Goal: Download file/media

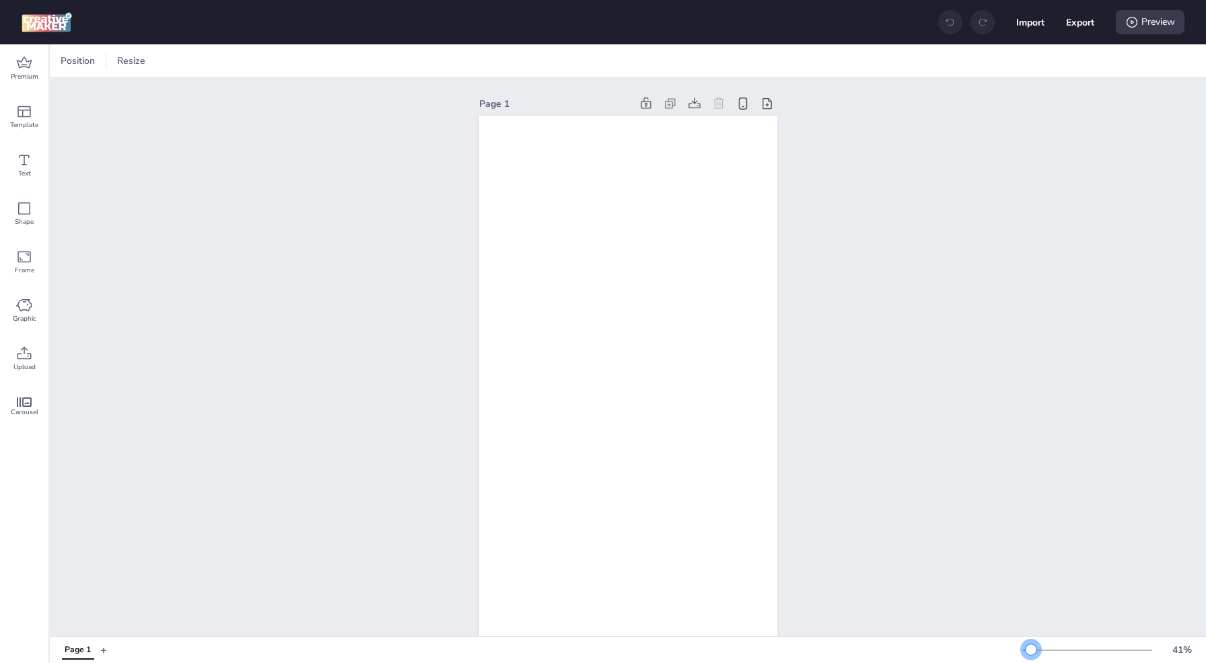
drag, startPoint x: 1044, startPoint y: 654, endPoint x: 1031, endPoint y: 651, distance: 13.7
click at [1031, 651] on div at bounding box center [1030, 650] width 11 height 11
click at [29, 71] on icon at bounding box center [24, 63] width 16 height 16
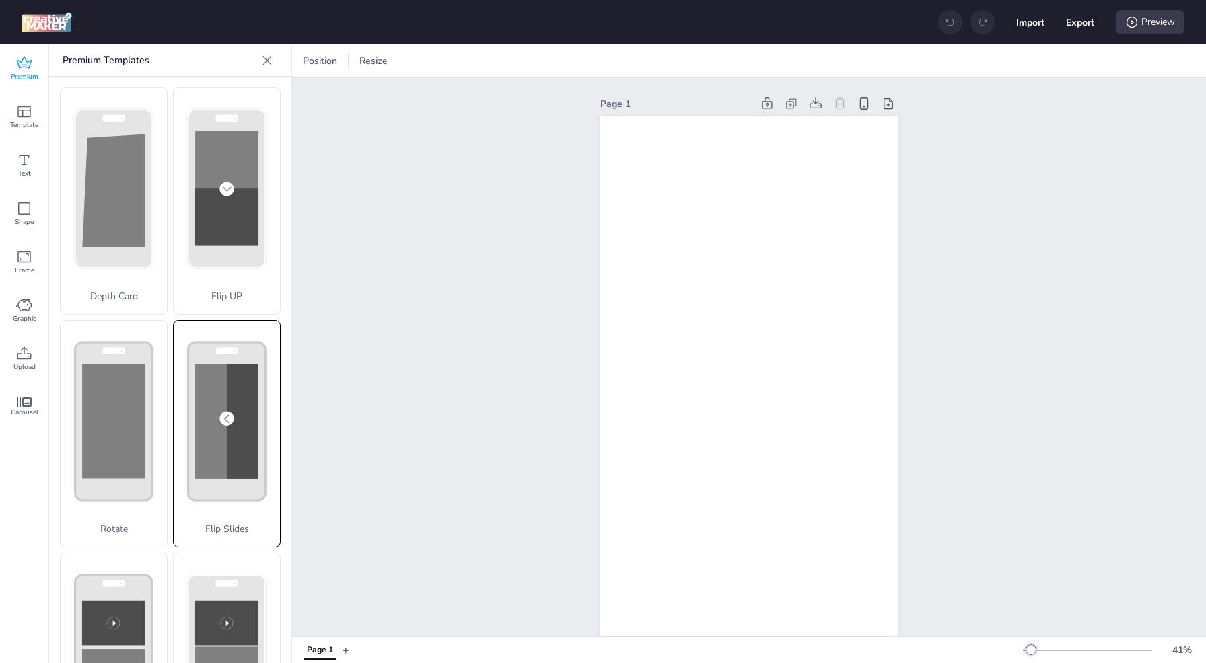
drag, startPoint x: 248, startPoint y: 461, endPoint x: 223, endPoint y: 471, distance: 26.2
click at [223, 471] on rect at bounding box center [226, 422] width 77 height 158
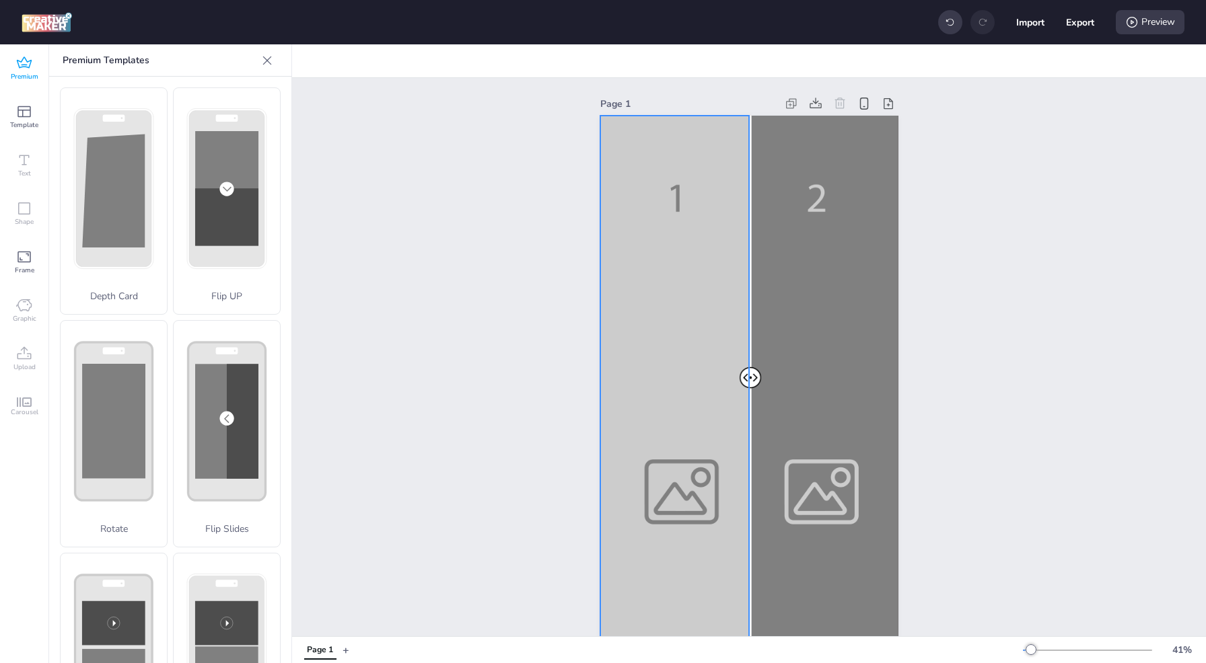
click at [685, 283] on div at bounding box center [749, 381] width 298 height 530
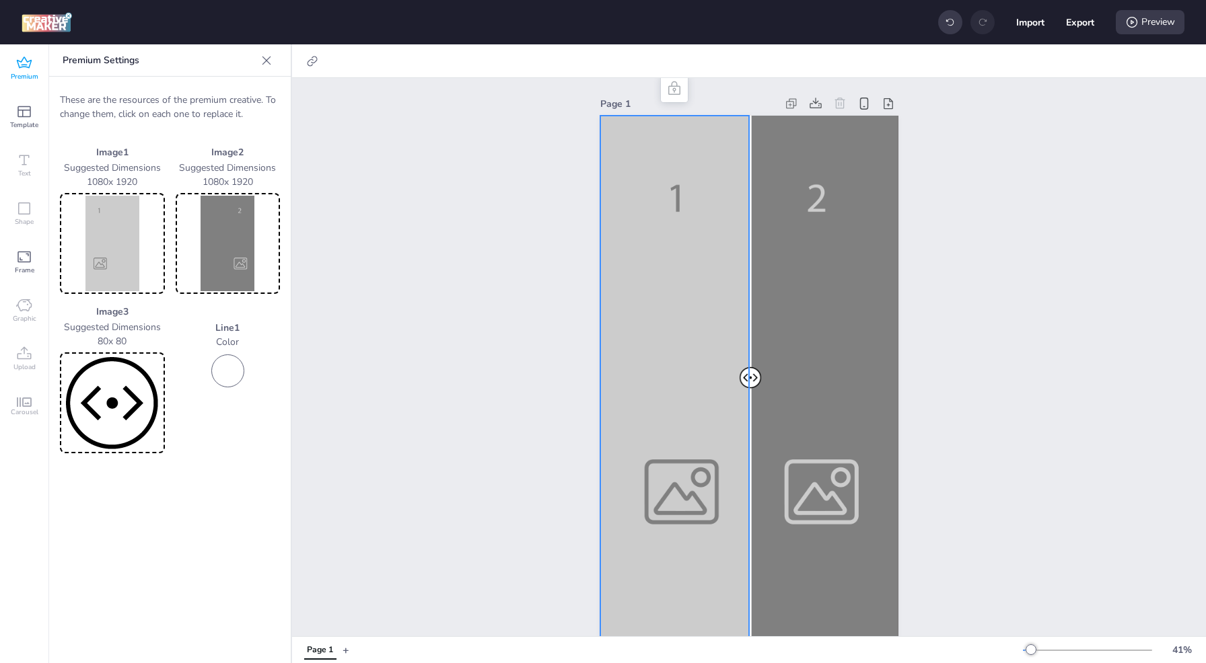
click at [119, 238] on img at bounding box center [113, 244] width 100 height 96
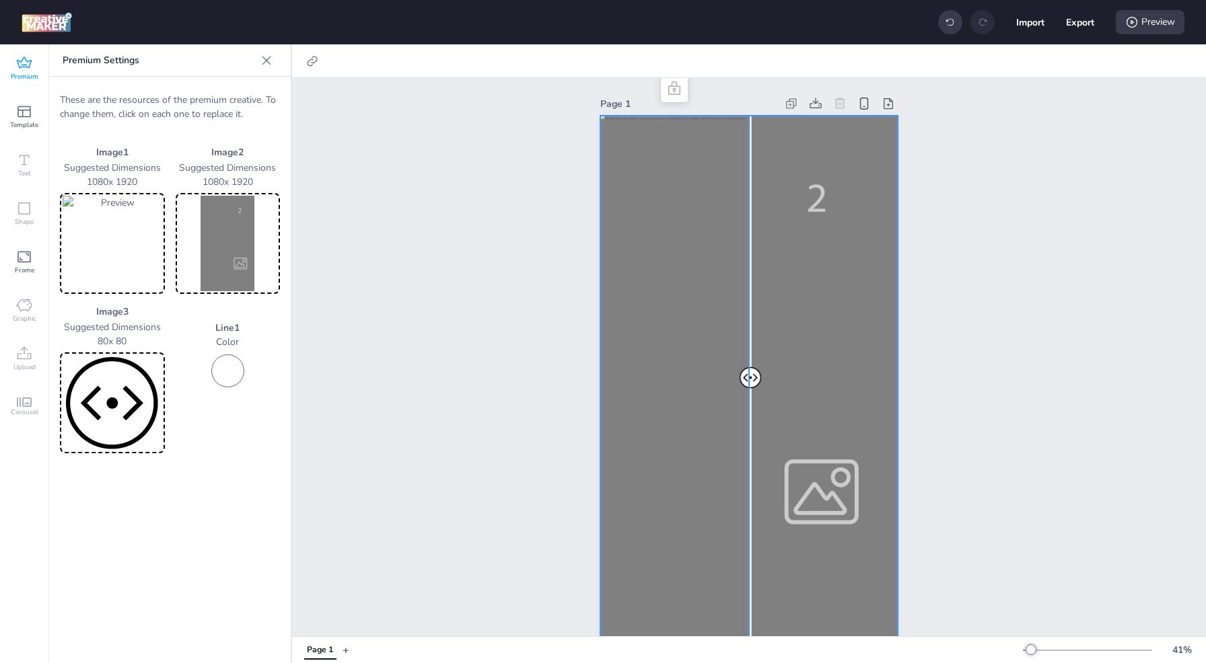
click at [814, 328] on div at bounding box center [749, 381] width 298 height 530
click at [215, 240] on img at bounding box center [228, 244] width 100 height 96
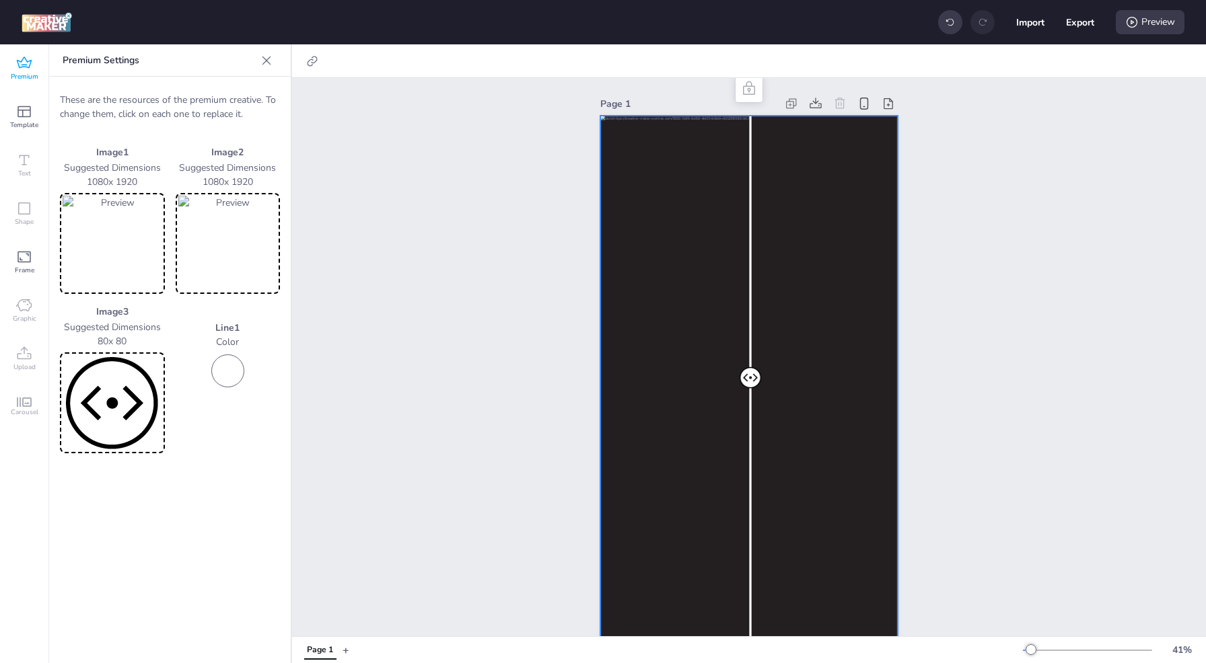
click at [501, 372] on div "Page 1" at bounding box center [749, 369] width 914 height 583
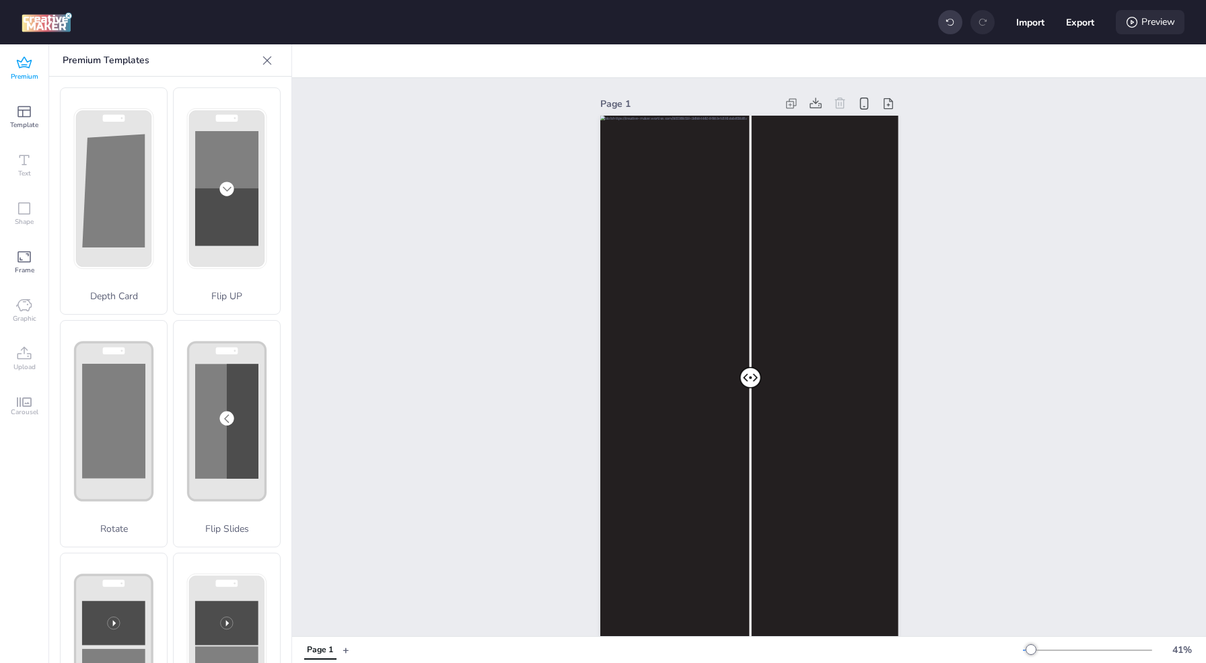
click at [1149, 28] on div "Preview" at bounding box center [1150, 22] width 69 height 24
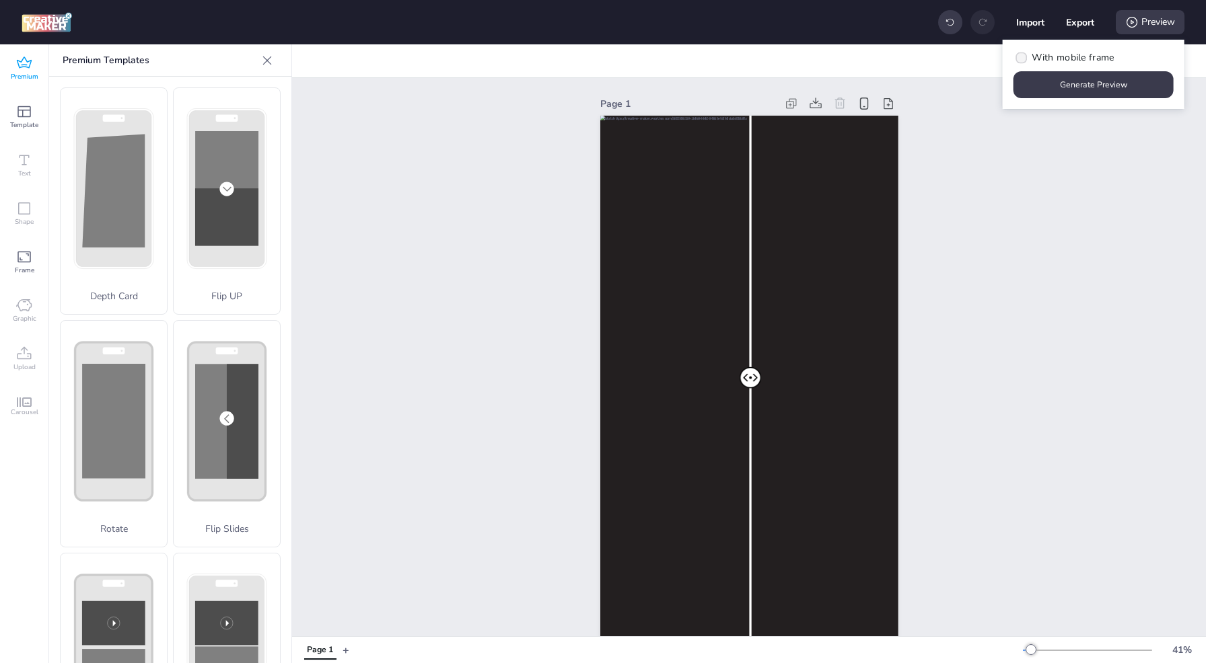
click at [1077, 57] on span "With mobile frame" at bounding box center [1073, 57] width 82 height 14
click at [1023, 59] on input "With mobile frame" at bounding box center [1019, 63] width 9 height 9
checkbox input "true"
click at [1086, 84] on button "Generate Preview" at bounding box center [1093, 84] width 160 height 27
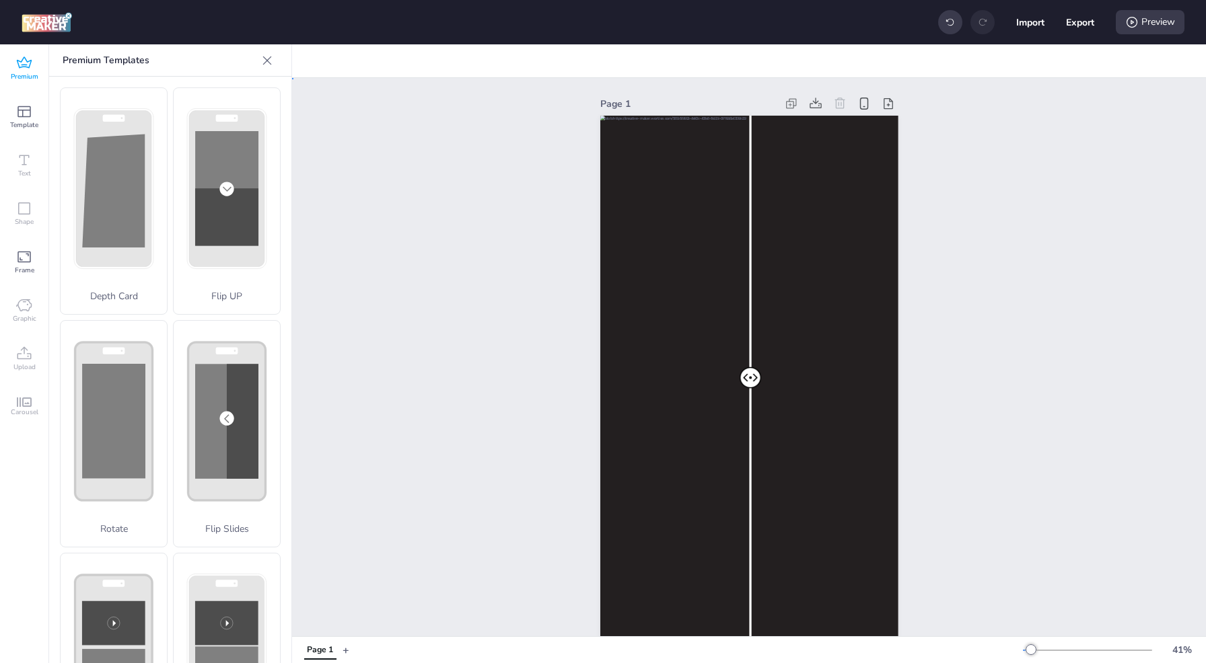
click at [993, 219] on div "Page 1" at bounding box center [749, 369] width 914 height 583
click at [1079, 27] on button "Export" at bounding box center [1080, 22] width 28 height 28
select select "html"
click at [1060, 103] on button "Download" at bounding box center [1020, 109] width 127 height 27
drag, startPoint x: 449, startPoint y: 168, endPoint x: 464, endPoint y: 176, distance: 16.3
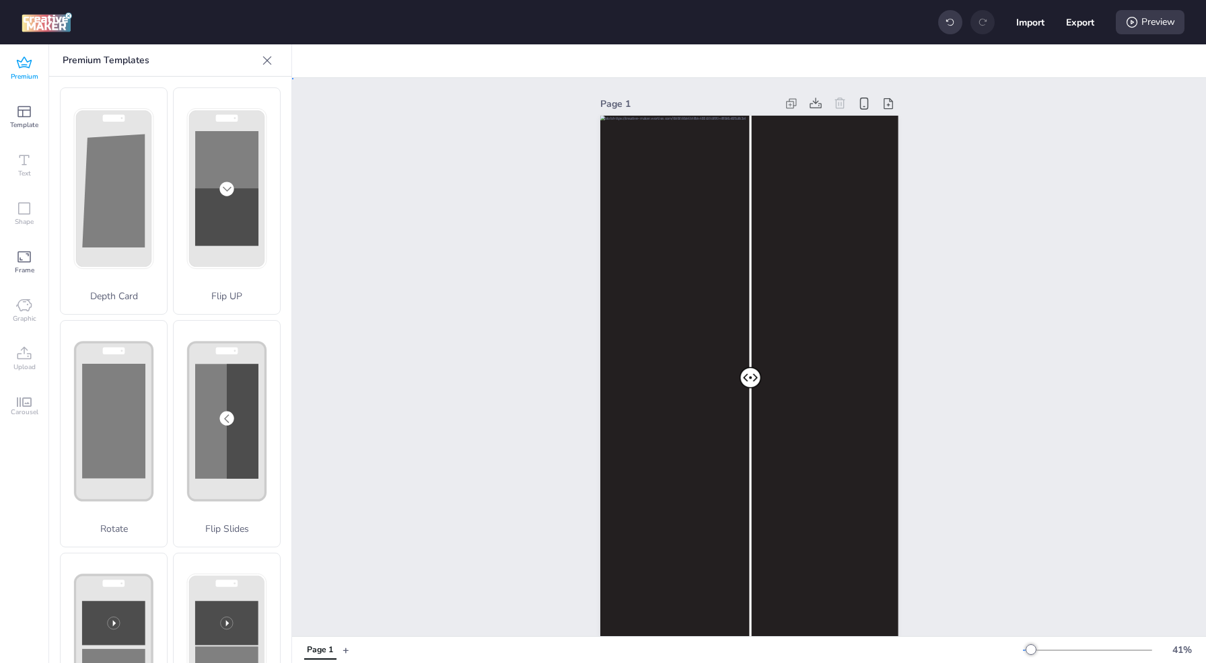
click at [453, 168] on div "Page 1" at bounding box center [749, 369] width 914 height 583
